Goal: Task Accomplishment & Management: Manage account settings

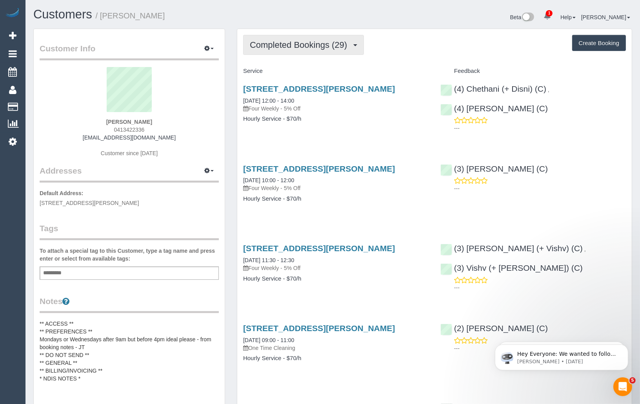
click at [285, 51] on button "Completed Bookings (29)" at bounding box center [303, 45] width 121 height 20
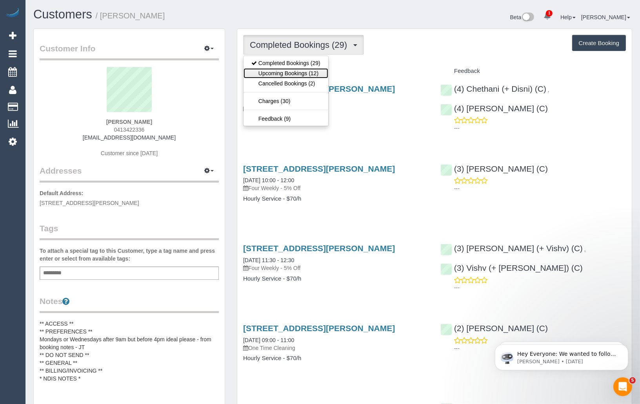
click at [287, 68] on link "Upcoming Bookings (12)" at bounding box center [285, 73] width 85 height 10
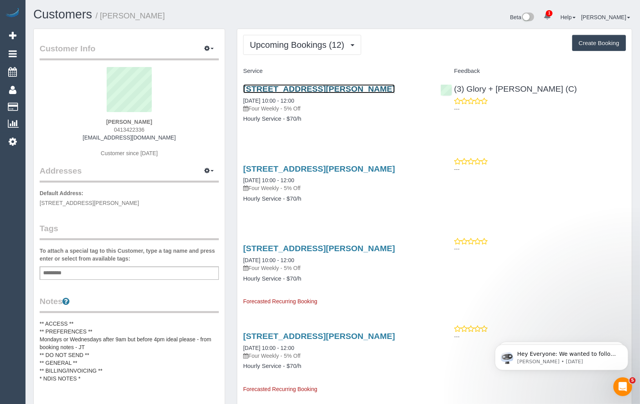
click at [301, 88] on link "34a Wright Street, Bentleigh, VIC 3204" at bounding box center [319, 88] width 152 height 9
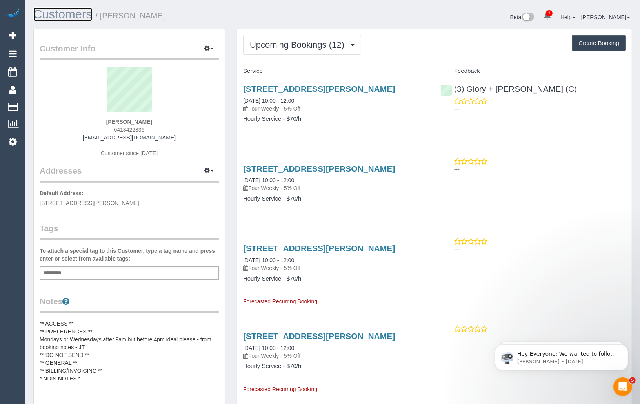
click at [58, 15] on link "Customers" at bounding box center [62, 14] width 59 height 14
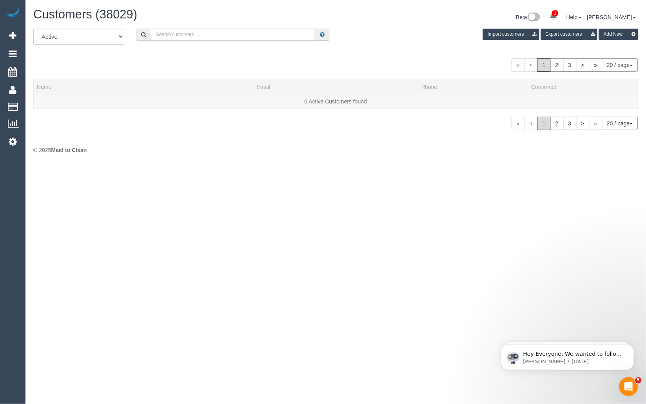
click at [220, 39] on input "text" at bounding box center [233, 35] width 164 height 12
paste input "Natalie Johnstone"
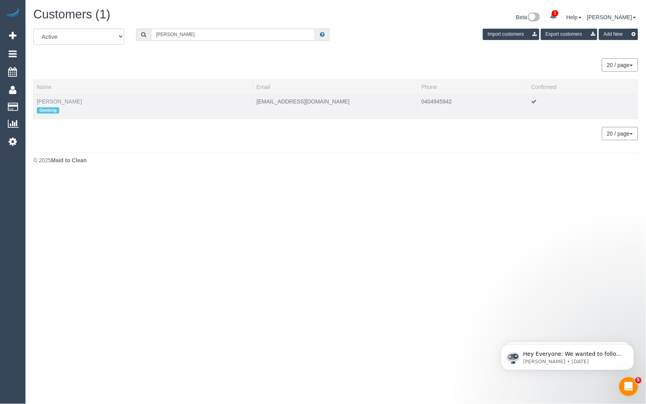
type input "Natalie Johnstone"
click at [66, 100] on link "Natalie Johnstone" at bounding box center [59, 101] width 45 height 6
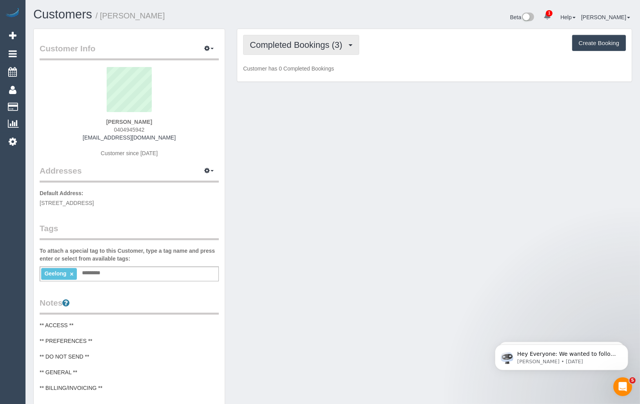
click at [330, 44] on span "Completed Bookings (3)" at bounding box center [298, 45] width 96 height 10
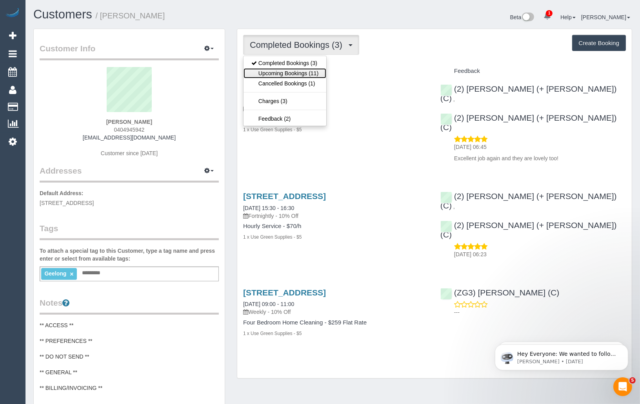
click at [315, 71] on link "Upcoming Bookings (11)" at bounding box center [284, 73] width 83 height 10
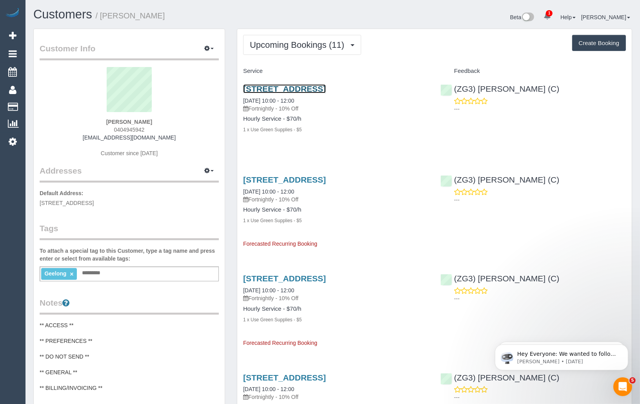
click at [306, 90] on link "8 Cumulus Avenue, Highton, VIC 3216" at bounding box center [284, 88] width 83 height 9
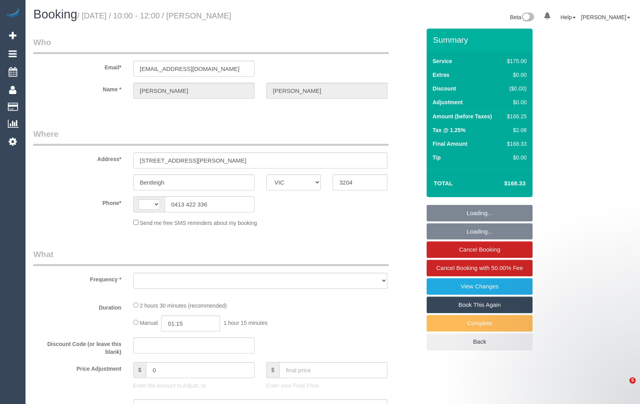
select select "VIC"
select select "string:AU"
select select "string:stripe-pm_1RZ3lW2GScqysDRVNaAORKBj"
select select "object:541"
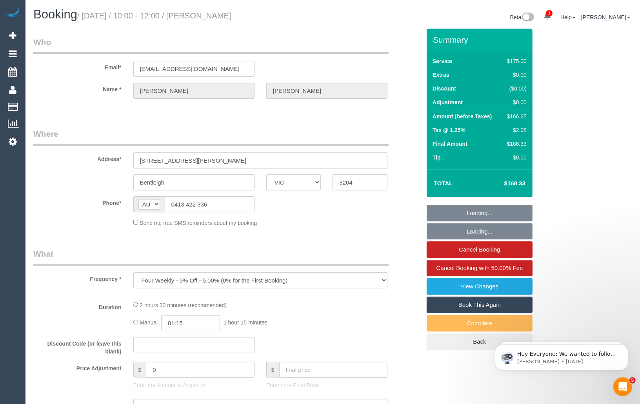
select select "150"
select select "number:28"
select select "number:14"
select select "number:19"
select select "number:36"
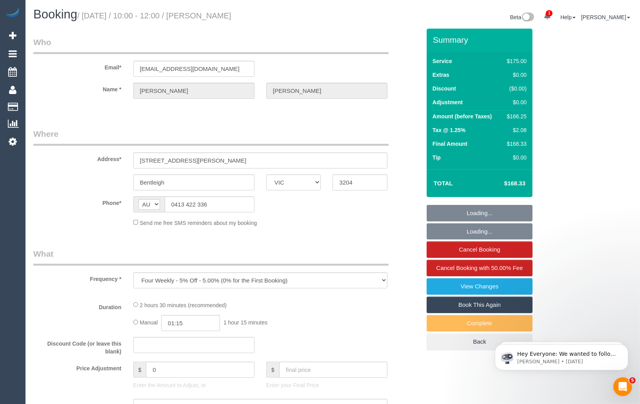
select select "number:34"
select select "number:12"
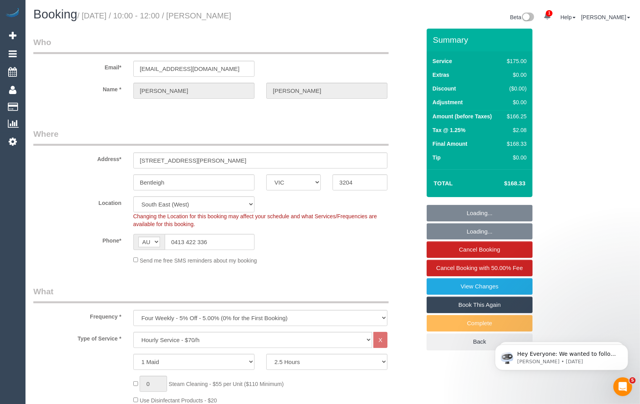
select select "object:1425"
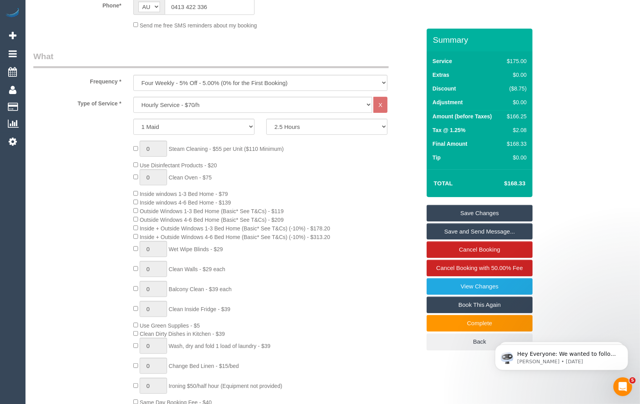
scroll to position [216, 0]
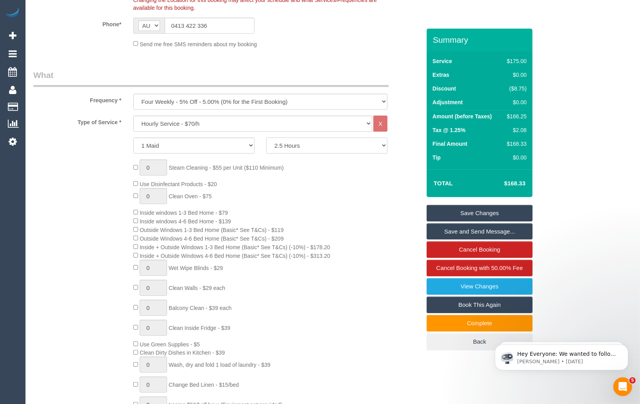
click at [377, 145] on select "2 Hours 2.5 Hours 3 Hours 3.5 Hours 4 Hours 4.5 Hours 5 Hours 5.5 Hours 6 Hours…" at bounding box center [326, 146] width 121 height 16
select select "180"
click at [266, 138] on select "2 Hours 2.5 Hours 3 Hours 3.5 Hours 4 Hours 4.5 Hours 5 Hours 5.5 Hours 6 Hours…" at bounding box center [326, 146] width 121 height 16
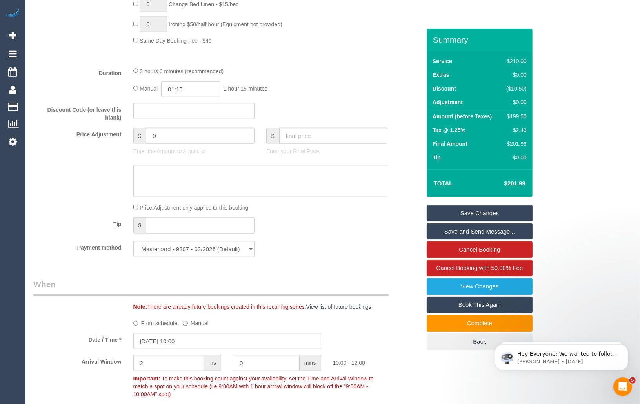
scroll to position [594, 0]
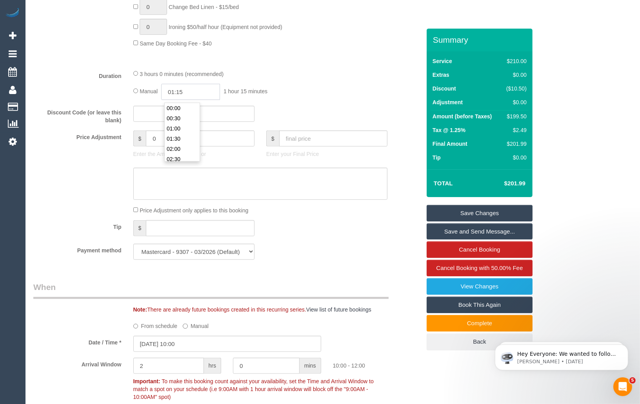
click at [189, 96] on input "01:15" at bounding box center [190, 92] width 59 height 16
click at [183, 92] on input "01:15" at bounding box center [190, 92] width 59 height 16
type input "01:30"
click at [173, 141] on li "01:30" at bounding box center [182, 139] width 35 height 10
click at [314, 108] on div "Discount Code (or leave this blank)" at bounding box center [226, 115] width 399 height 19
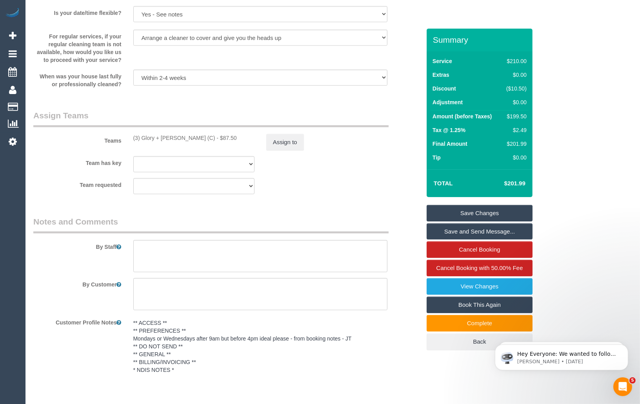
scroll to position [1243, 0]
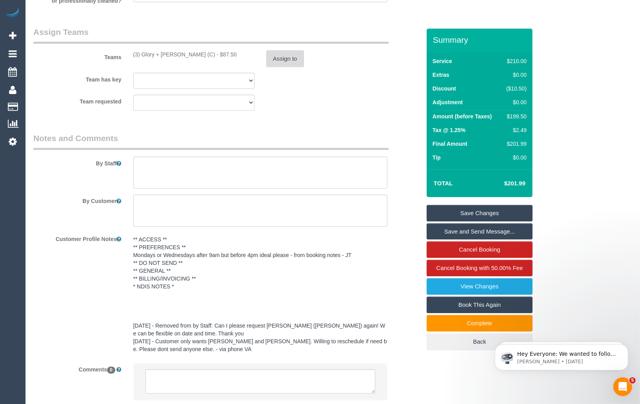
click at [296, 61] on button "Assign to" at bounding box center [285, 59] width 38 height 16
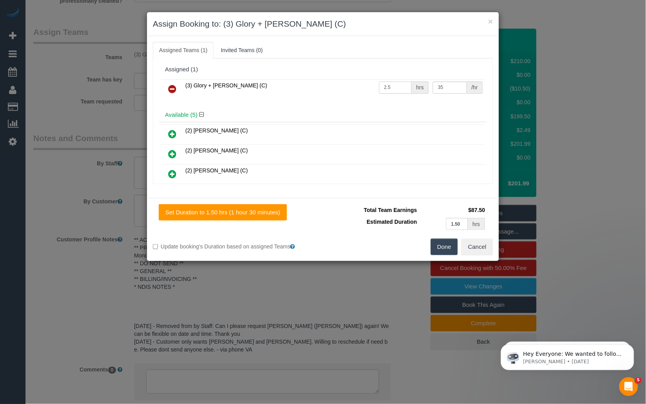
drag, startPoint x: 389, startPoint y: 87, endPoint x: 361, endPoint y: 86, distance: 27.9
click at [361, 86] on tr "(3) Glory + [PERSON_NAME] (C) 2.5 hrs 35 /hr" at bounding box center [323, 89] width 324 height 20
type input "3"
click at [389, 252] on div "Done Cancel" at bounding box center [411, 247] width 176 height 16
click at [447, 247] on button "Done" at bounding box center [444, 247] width 27 height 16
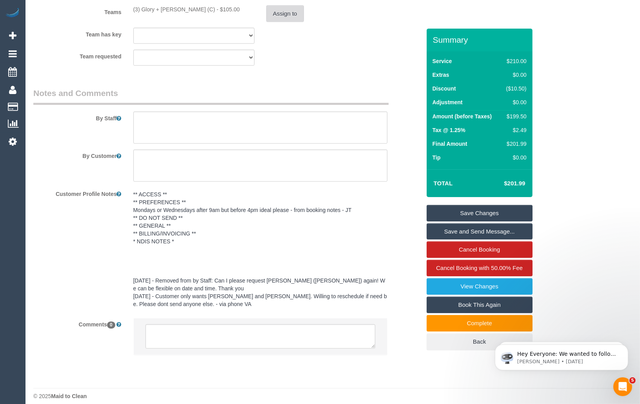
scroll to position [1298, 0]
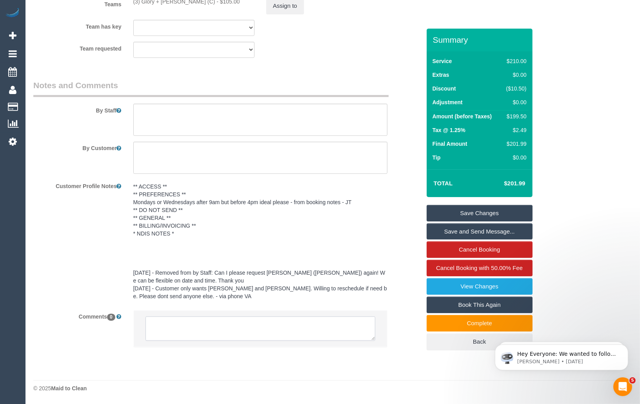
click at [223, 335] on textarea at bounding box center [260, 329] width 230 height 24
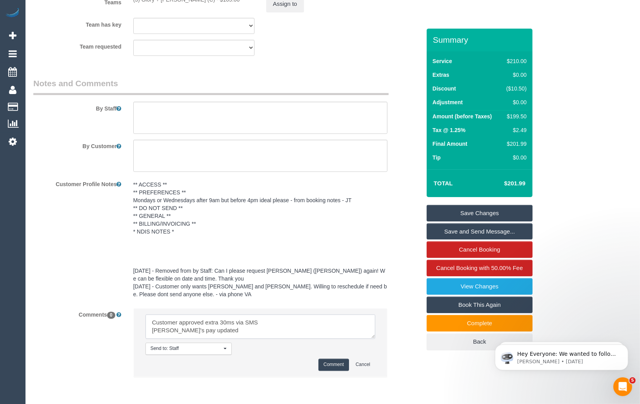
click at [300, 326] on textarea at bounding box center [260, 327] width 230 height 24
click at [232, 324] on textarea at bounding box center [260, 327] width 230 height 24
type textarea "Customer approved extra 30mins via SMS HB Cleaner's pay updated"
click at [326, 365] on button "Comment" at bounding box center [333, 365] width 31 height 12
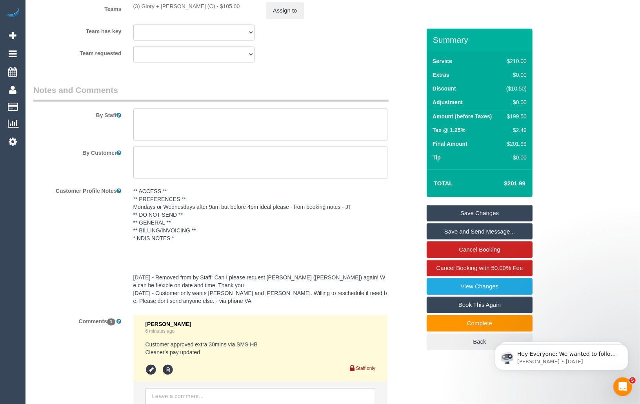
scroll to position [1289, 0]
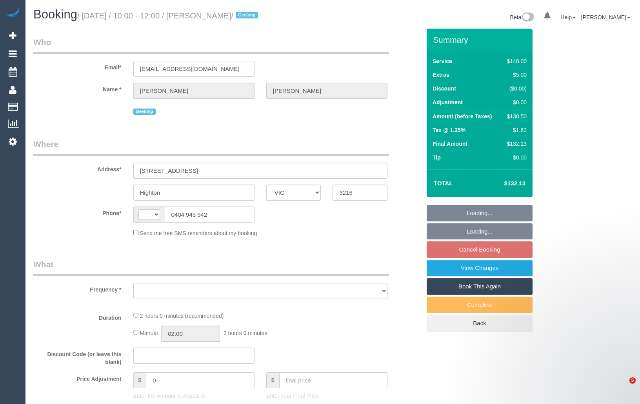
select select "VIC"
select select "string:AU"
select select "object:299"
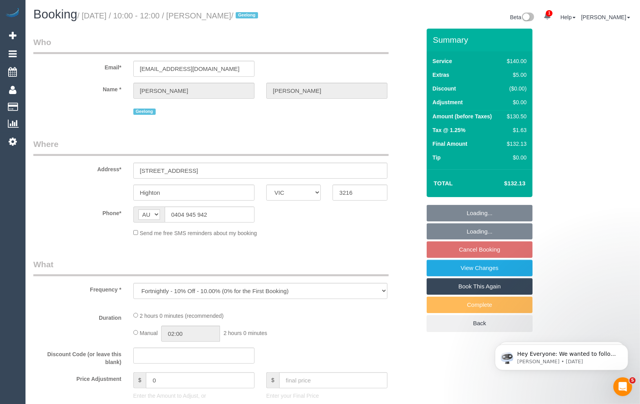
select select "spot4"
select select "number:27"
select select "number:14"
select select "number:19"
select select "number:24"
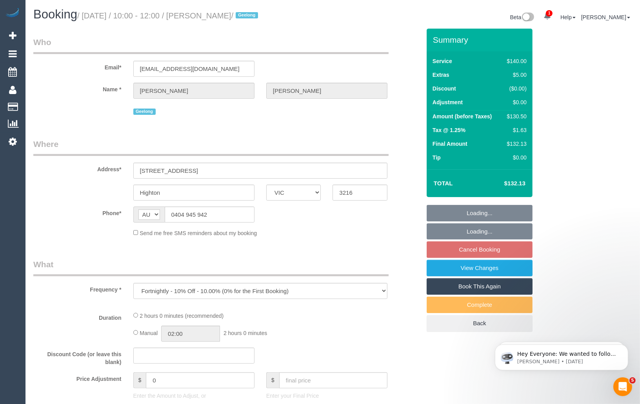
select select "number:33"
select select "number:12"
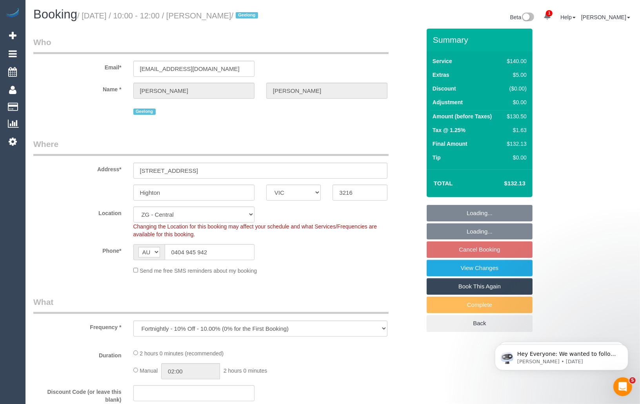
select select "string:stripe-pm_1Rwc0q2GScqysDRVBMhEZk2T"
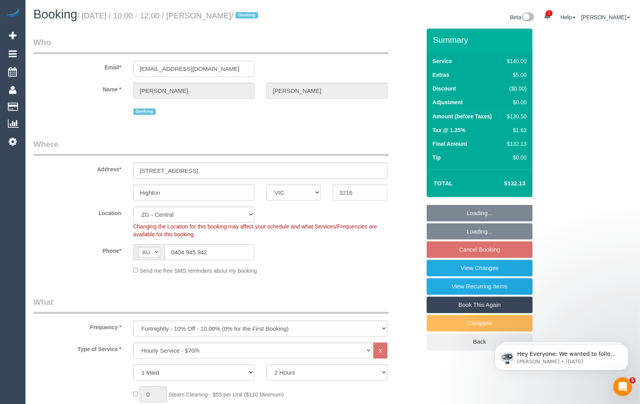
select select "object:955"
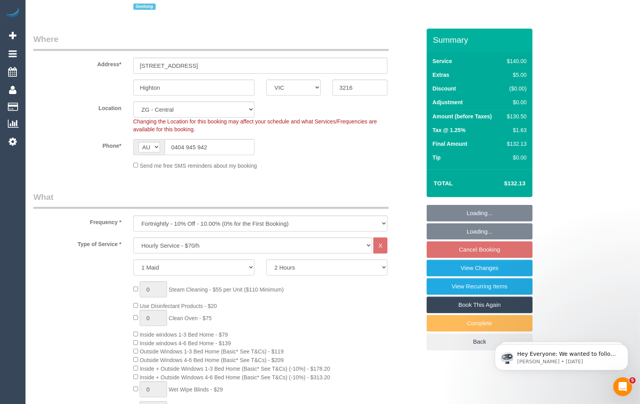
select select "spot41"
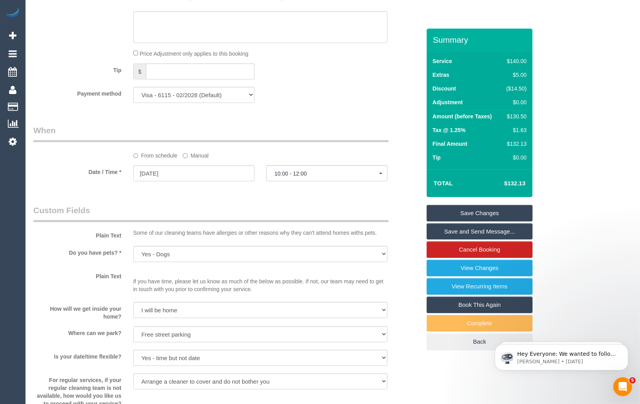
scroll to position [762, 0]
click at [198, 176] on input "23/10/2025" at bounding box center [193, 173] width 121 height 16
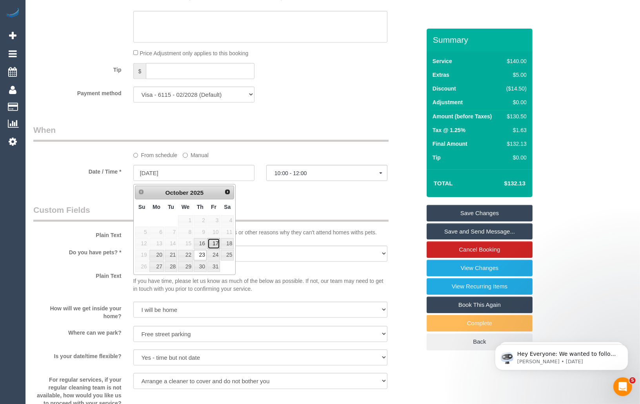
click at [215, 245] on link "17" at bounding box center [213, 243] width 13 height 11
type input "17/10/2025"
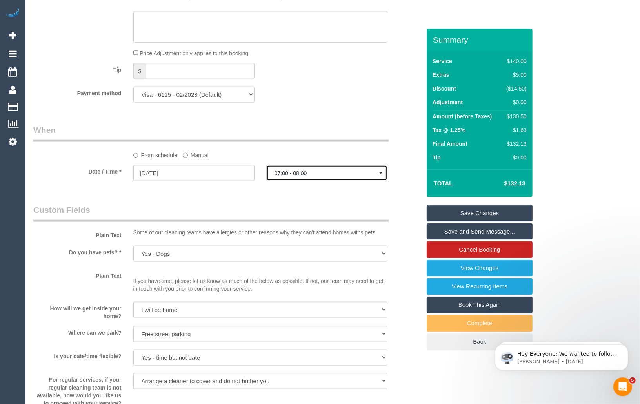
click at [352, 176] on span "07:00 - 08:00" at bounding box center [326, 173] width 105 height 6
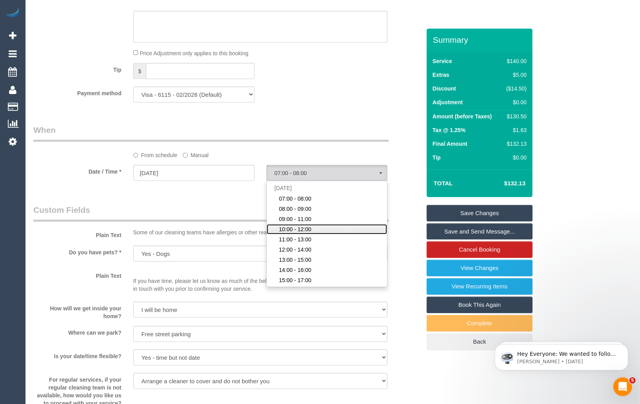
click at [326, 229] on link "10:00 - 12:00" at bounding box center [327, 229] width 120 height 10
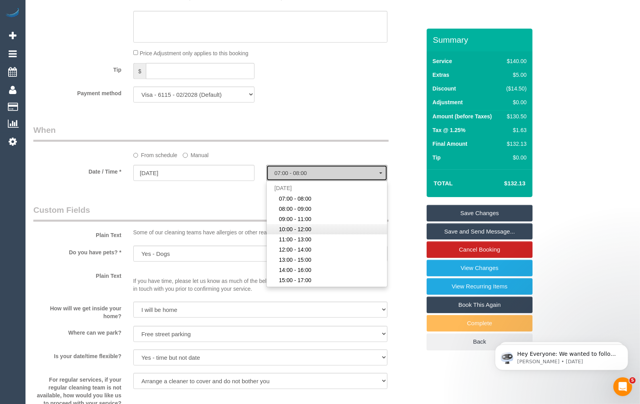
select select "spot78"
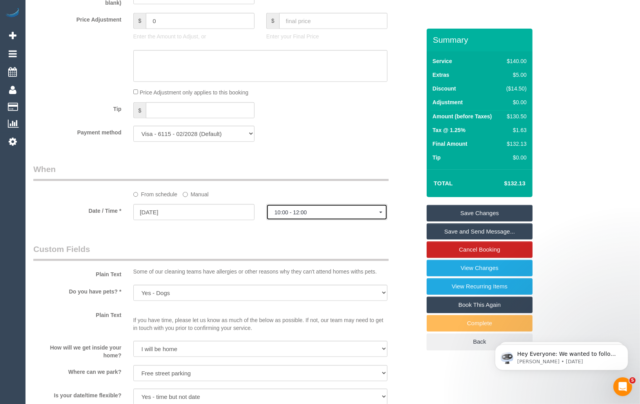
scroll to position [735, 0]
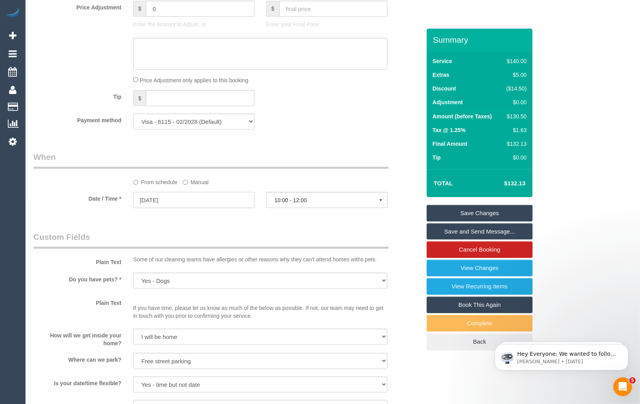
click at [196, 204] on input "17/10/2025" at bounding box center [193, 200] width 121 height 16
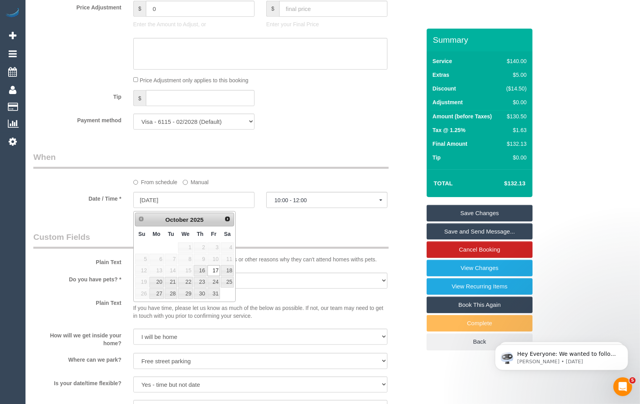
click at [269, 223] on div "Who Email* liveagoodlife77@gmail.com Name * Natalie Johnstone Geelong Where Add…" at bounding box center [226, 65] width 399 height 1543
